Goal: Navigation & Orientation: Go to known website

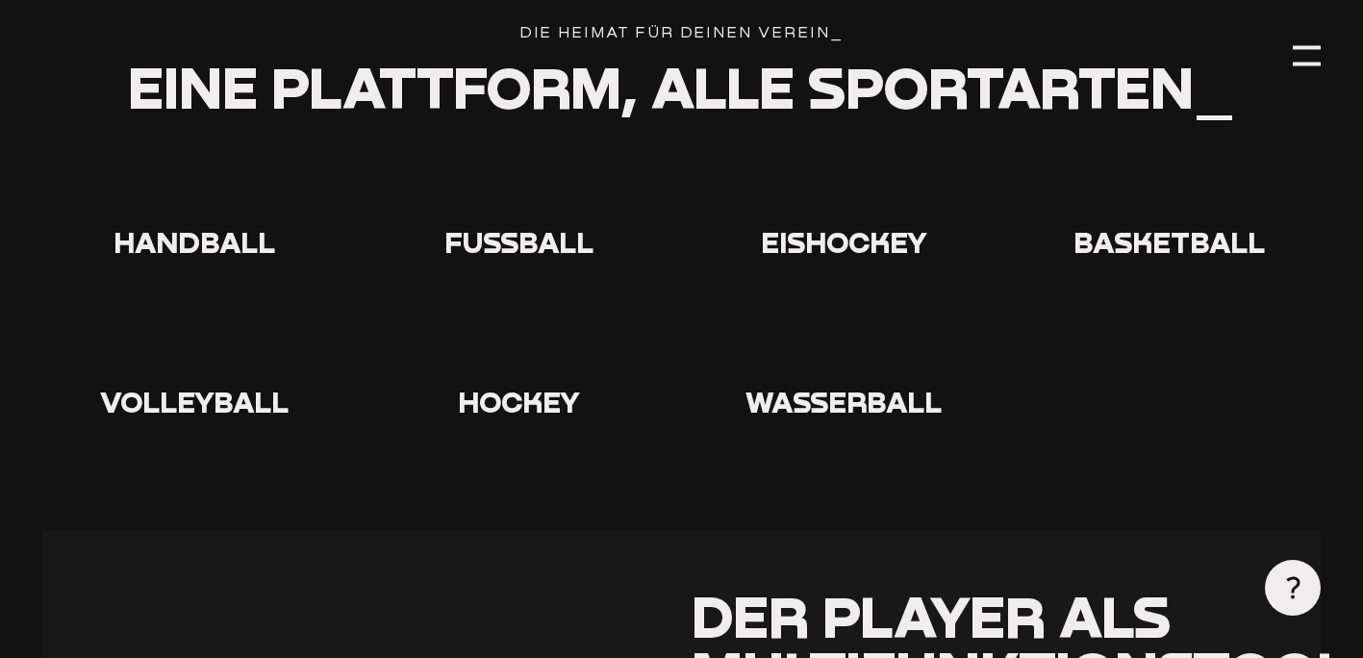
scroll to position [3693, 0]
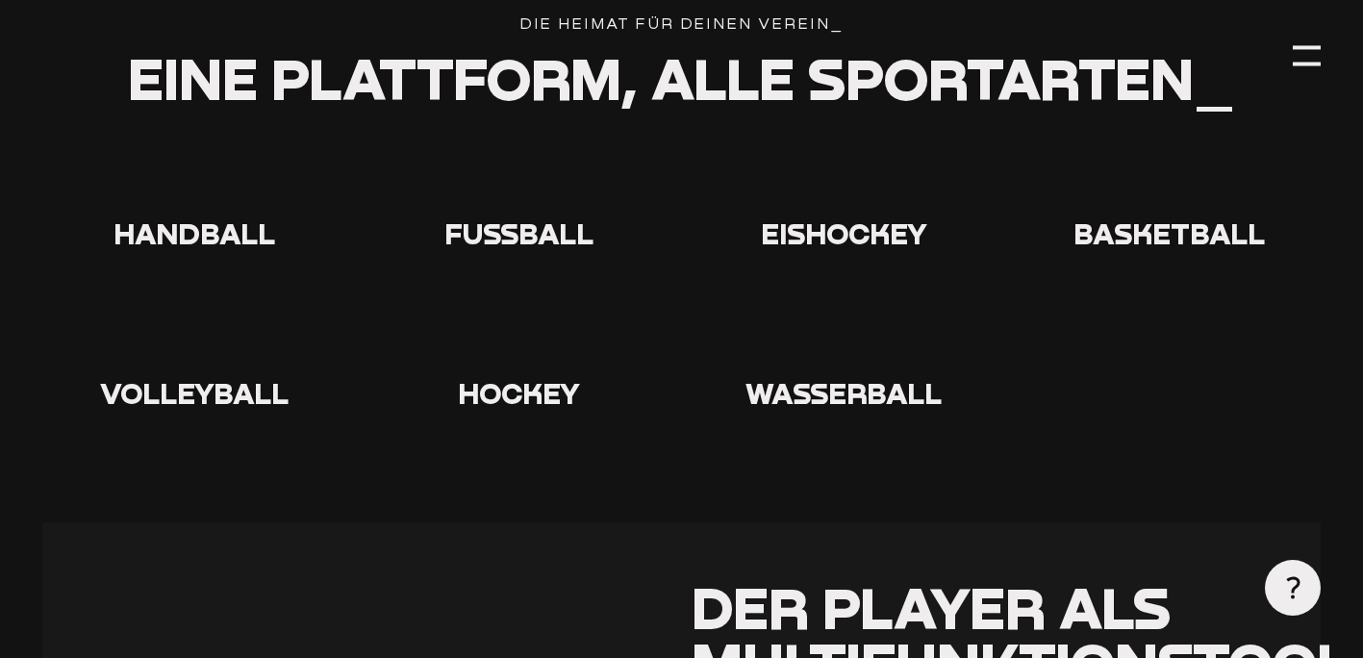
click at [851, 179] on icon at bounding box center [844, 179] width 62 height 62
click at [848, 202] on icon at bounding box center [844, 179] width 62 height 62
click at [813, 148] on use at bounding box center [813, 148] width 0 height 0
click at [1307, 53] on div at bounding box center [1306, 56] width 28 height 28
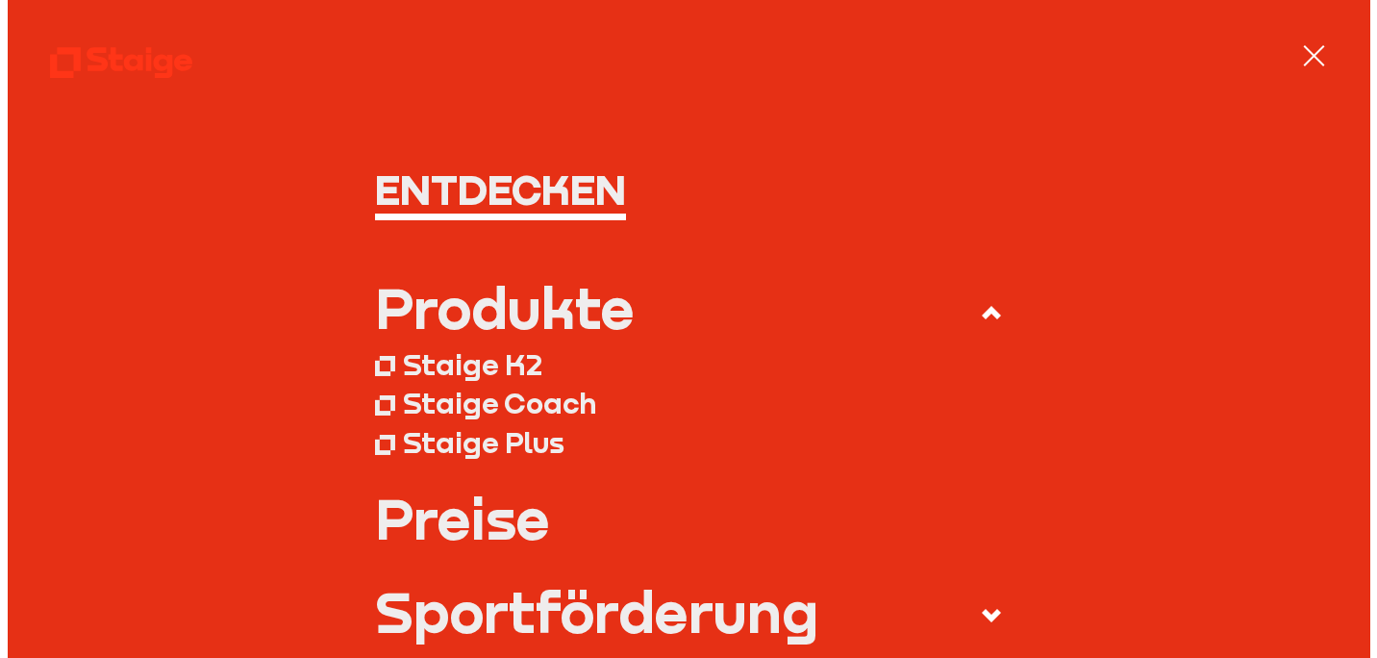
scroll to position [3697, 0]
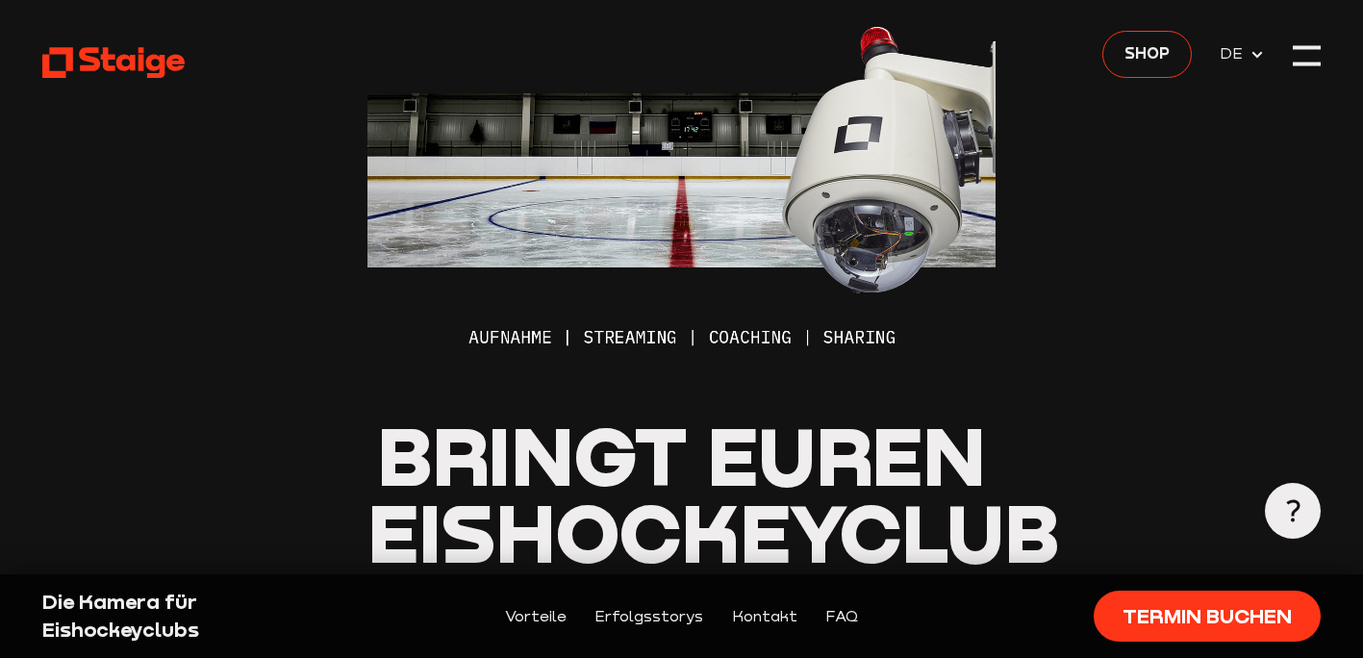
click at [612, 328] on img at bounding box center [681, 180] width 629 height 361
